Goal: Transaction & Acquisition: Purchase product/service

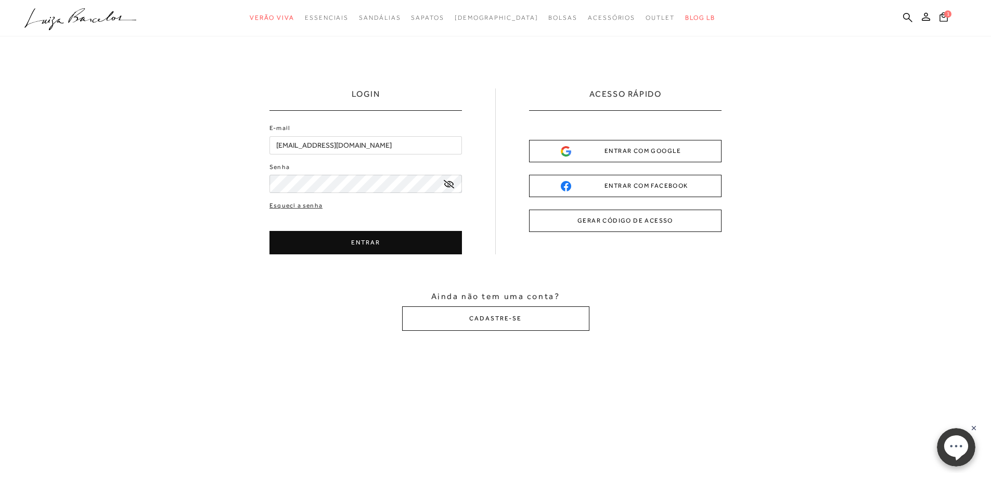
click at [293, 240] on button "ENTRAR" at bounding box center [365, 242] width 192 height 23
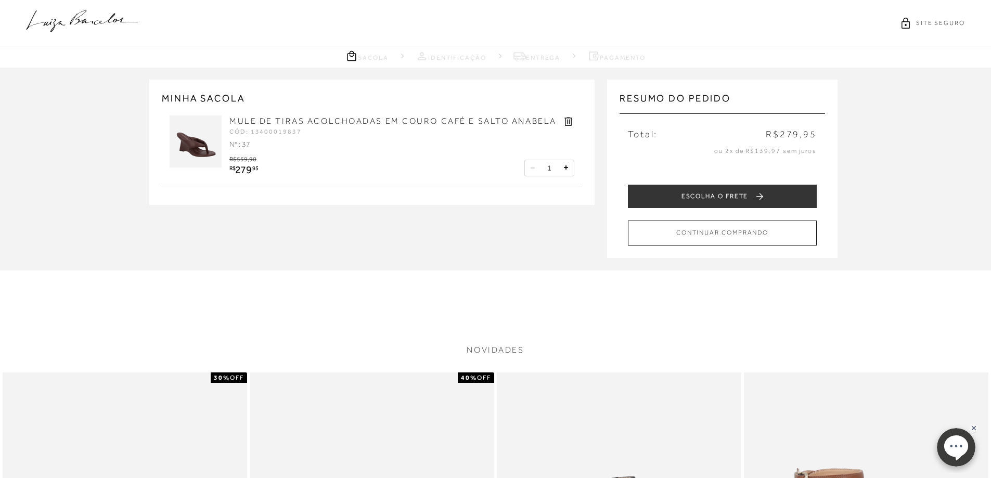
click at [94, 24] on icon at bounding box center [82, 21] width 112 height 22
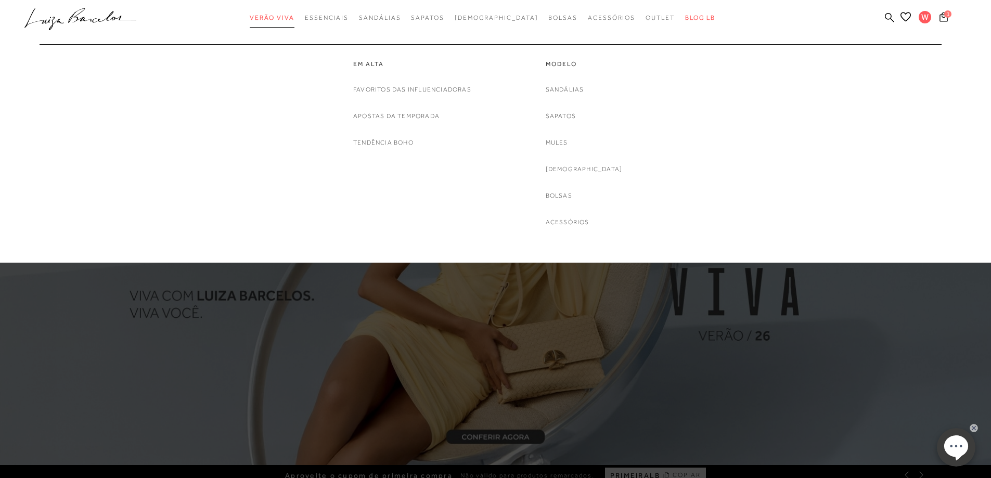
click at [294, 19] on span "Verão Viva" at bounding box center [272, 17] width 45 height 7
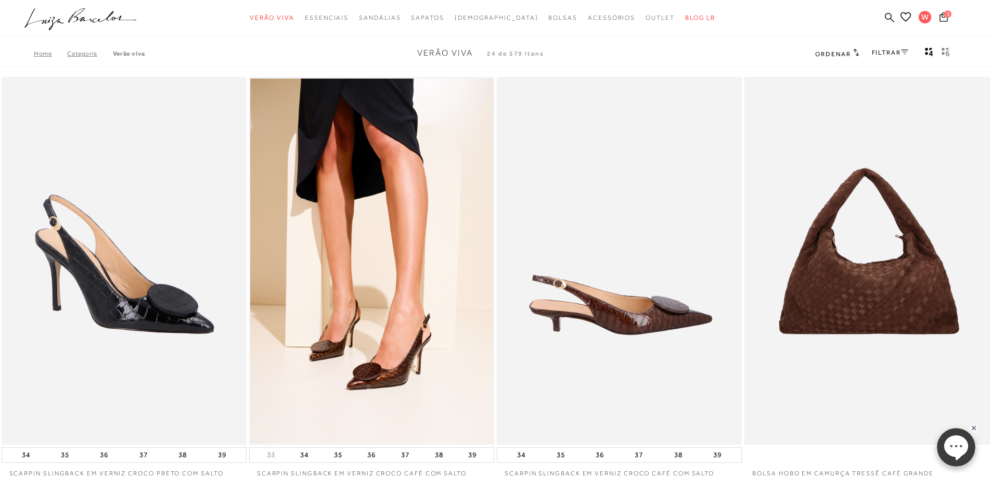
click at [653, 304] on img at bounding box center [620, 261] width 244 height 368
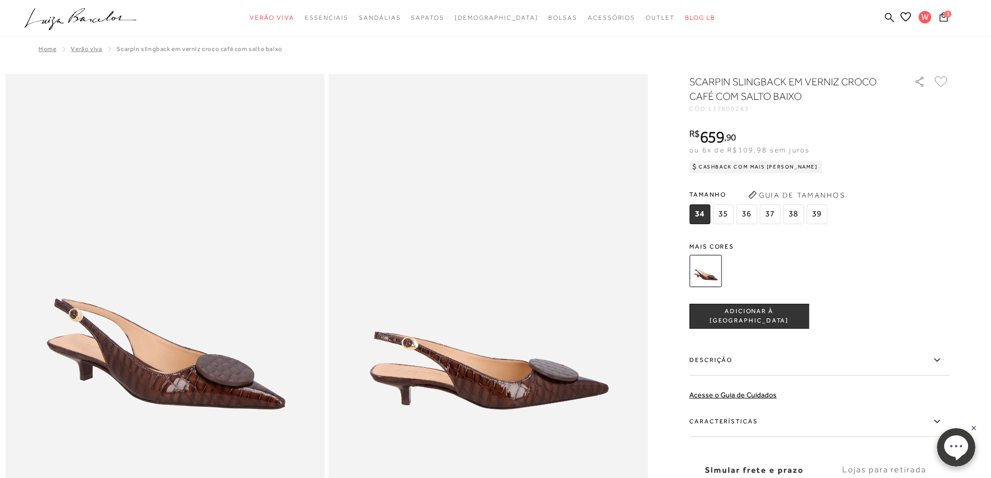
click at [772, 219] on span "37" at bounding box center [769, 214] width 21 height 20
click at [754, 317] on span "ADICIONAR À [GEOGRAPHIC_DATA]" at bounding box center [749, 316] width 119 height 18
click at [944, 20] on icon at bounding box center [943, 16] width 10 height 12
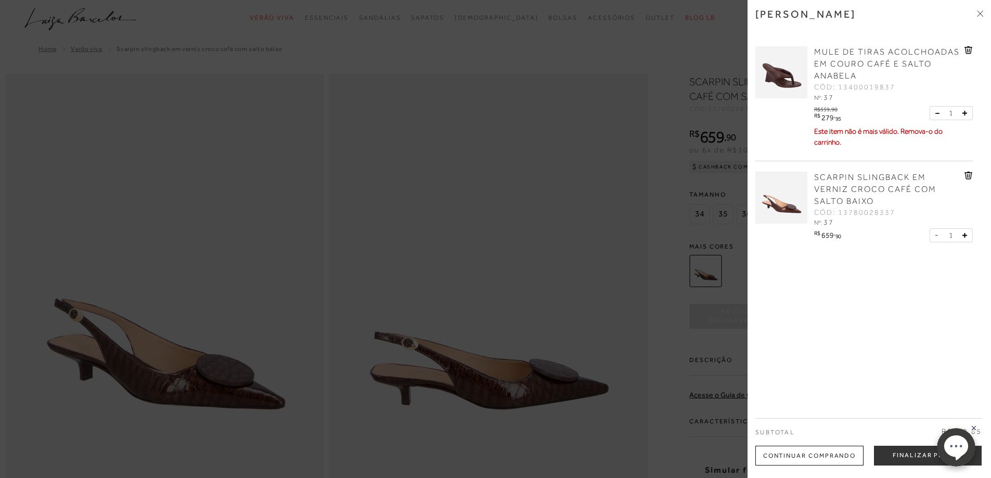
click at [966, 49] on icon at bounding box center [968, 50] width 8 height 8
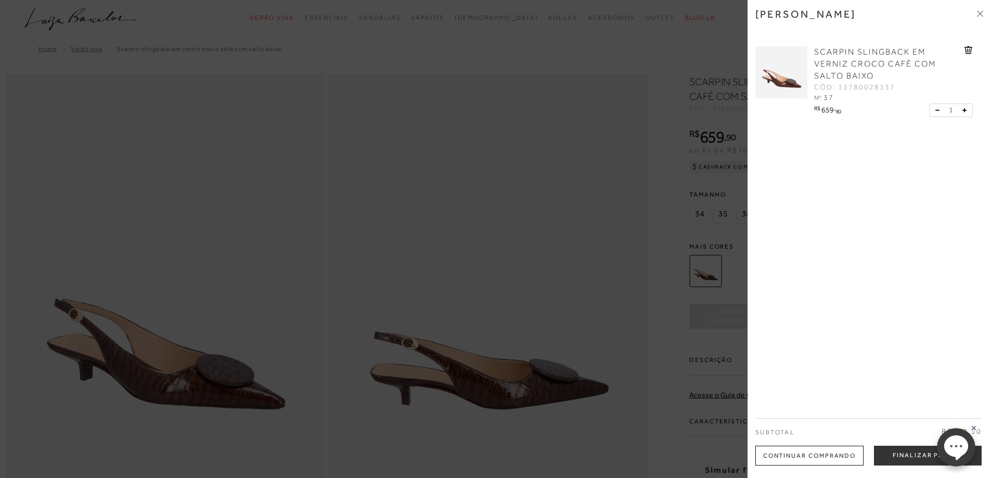
click at [874, 235] on div "[PERSON_NAME] SCARPIN SLINGBACK EM VERNIZ CROCO CAFÉ COM SALTO BAIXO CÓD: 13780…" at bounding box center [868, 239] width 243 height 478
click at [482, 176] on div at bounding box center [495, 239] width 991 height 478
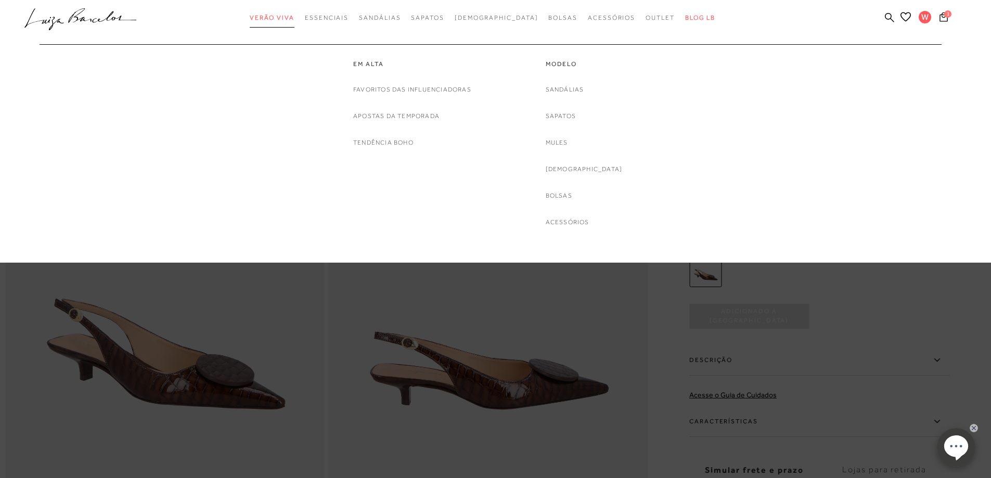
click at [288, 16] on span "Verão Viva" at bounding box center [272, 17] width 45 height 7
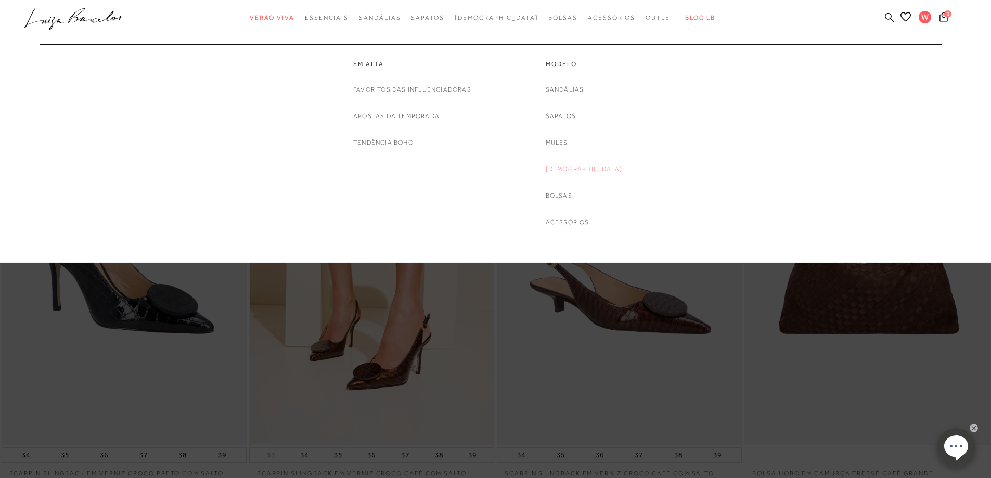
click at [581, 169] on link "[DEMOGRAPHIC_DATA]" at bounding box center [584, 169] width 77 height 11
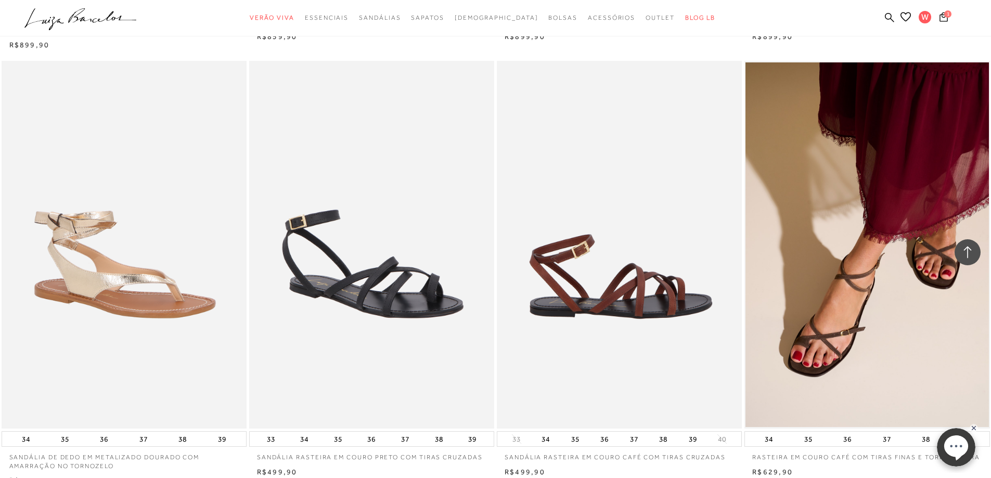
scroll to position [2340, 0]
